Goal: Information Seeking & Learning: Learn about a topic

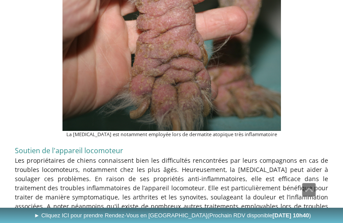
scroll to position [1433, 0]
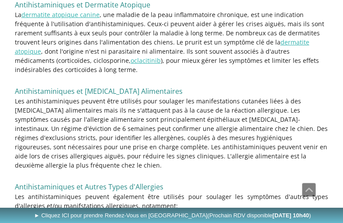
scroll to position [2185, 0]
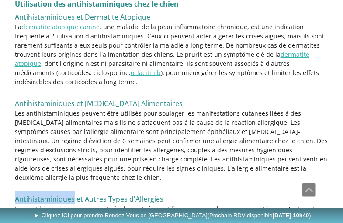
drag, startPoint x: 73, startPoint y: 116, endPoint x: 3, endPoint y: 116, distance: 69.9
copy span "Antihistaminiques"
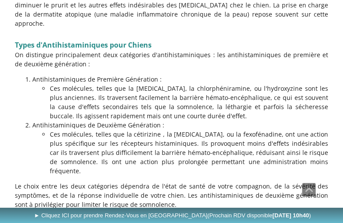
scroll to position [612, 0]
